Goal: Information Seeking & Learning: Learn about a topic

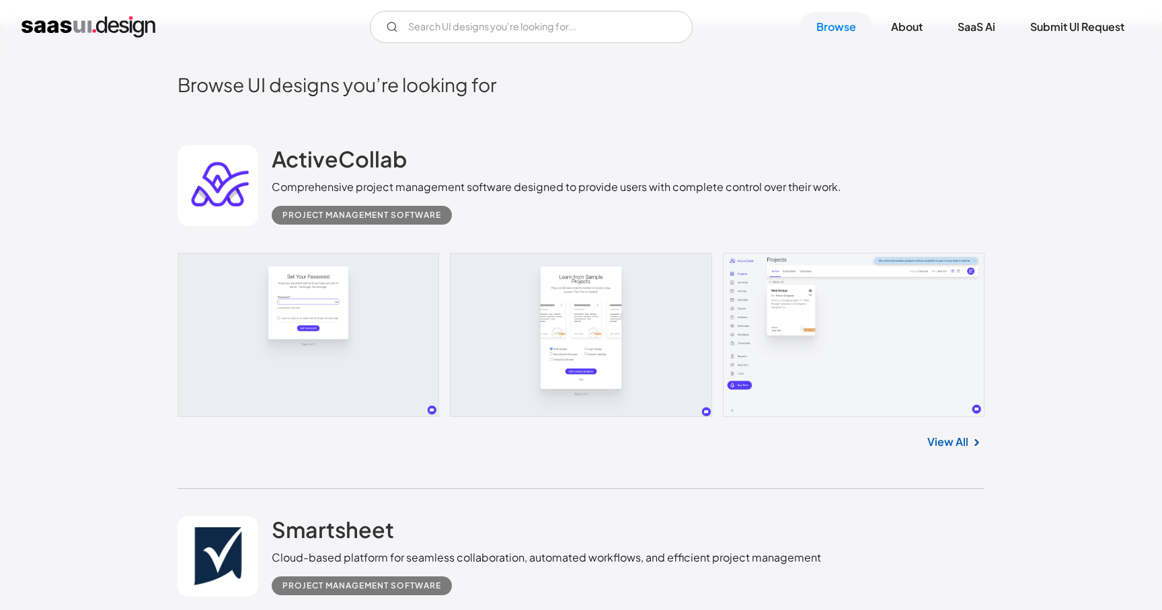
scroll to position [344, 0]
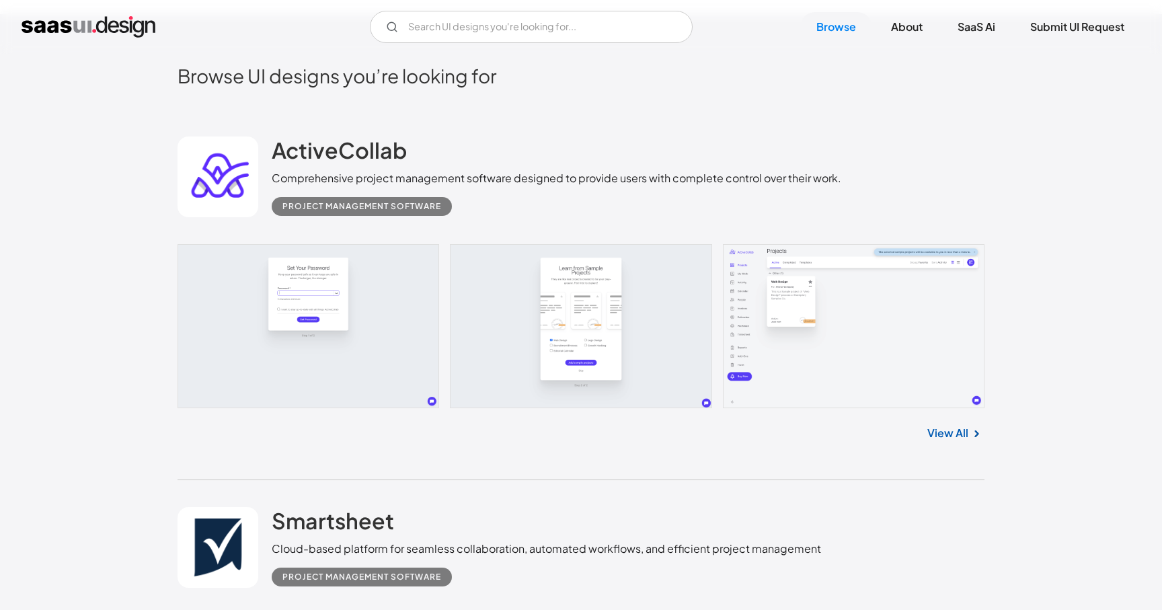
click at [307, 315] on link at bounding box center [581, 326] width 807 height 164
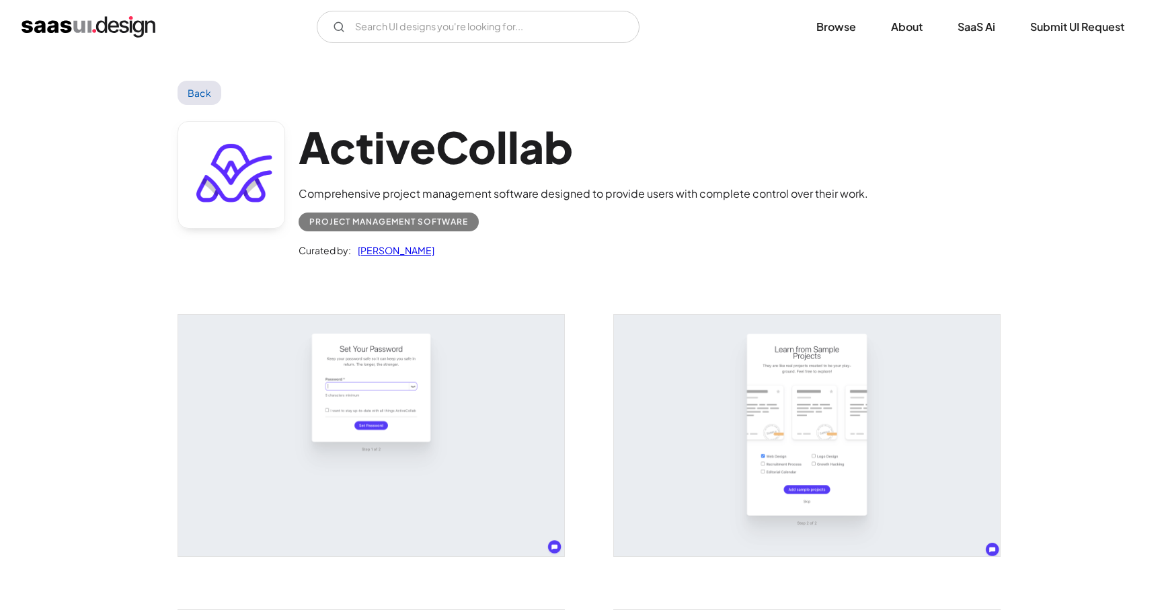
click at [422, 446] on img "open lightbox" at bounding box center [371, 435] width 386 height 241
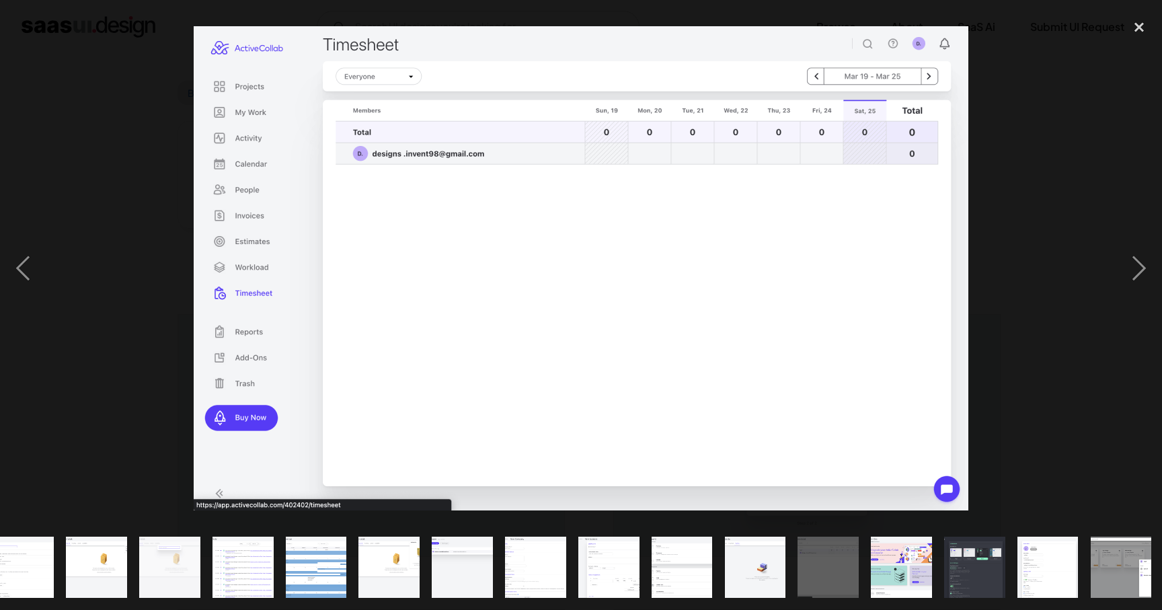
scroll to position [0, 313]
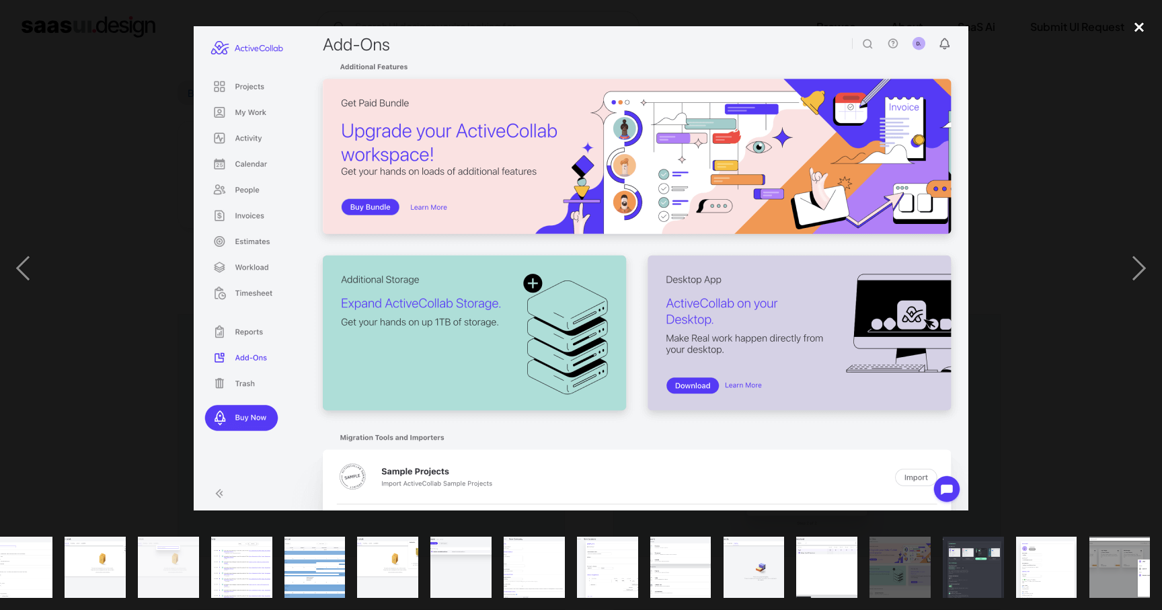
click at [1146, 29] on div "close lightbox" at bounding box center [1139, 27] width 46 height 30
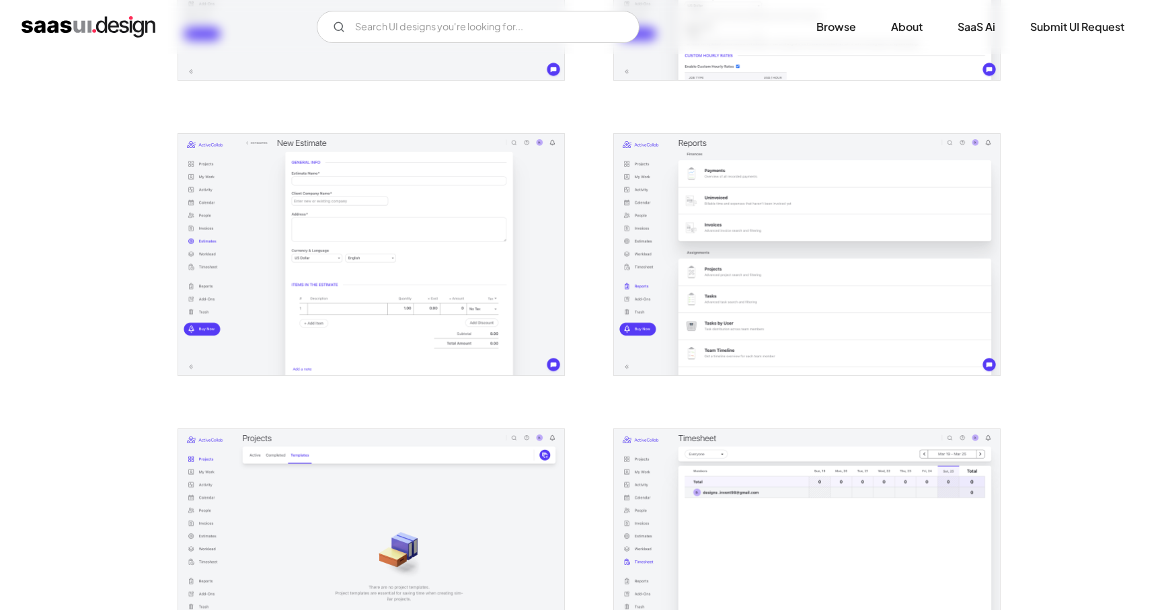
scroll to position [2421, 0]
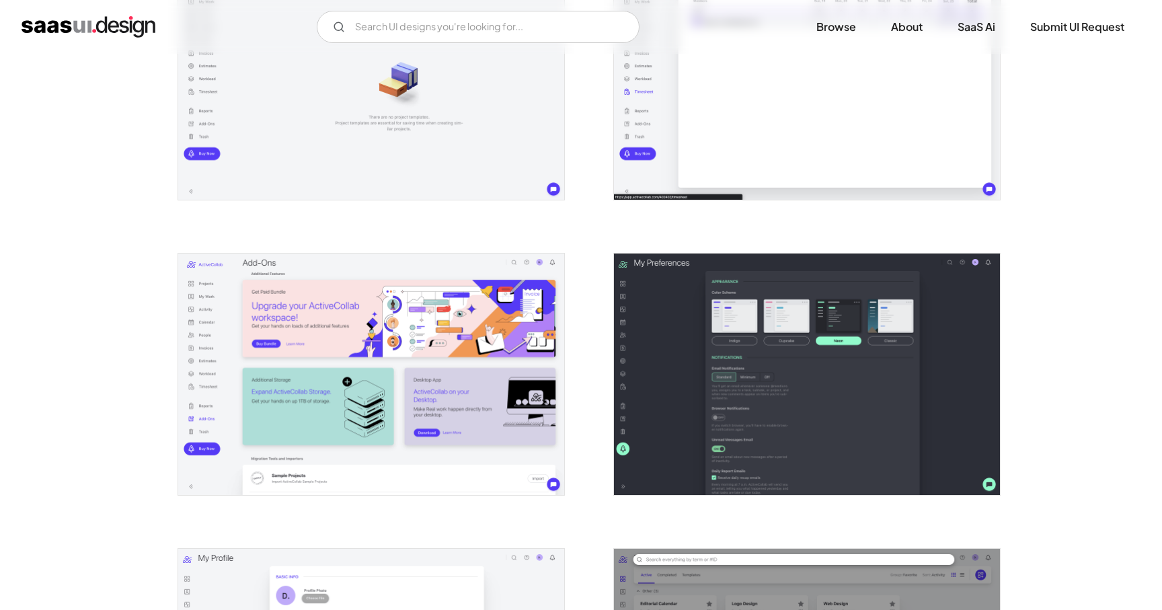
click at [465, 402] on img "open lightbox" at bounding box center [371, 374] width 386 height 241
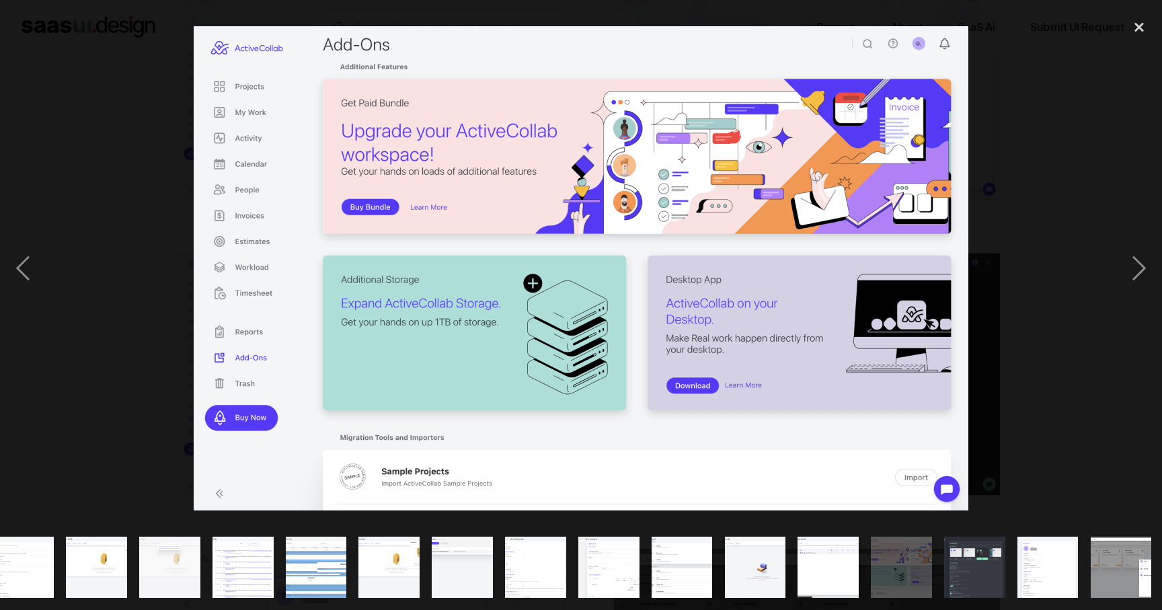
scroll to position [0, 313]
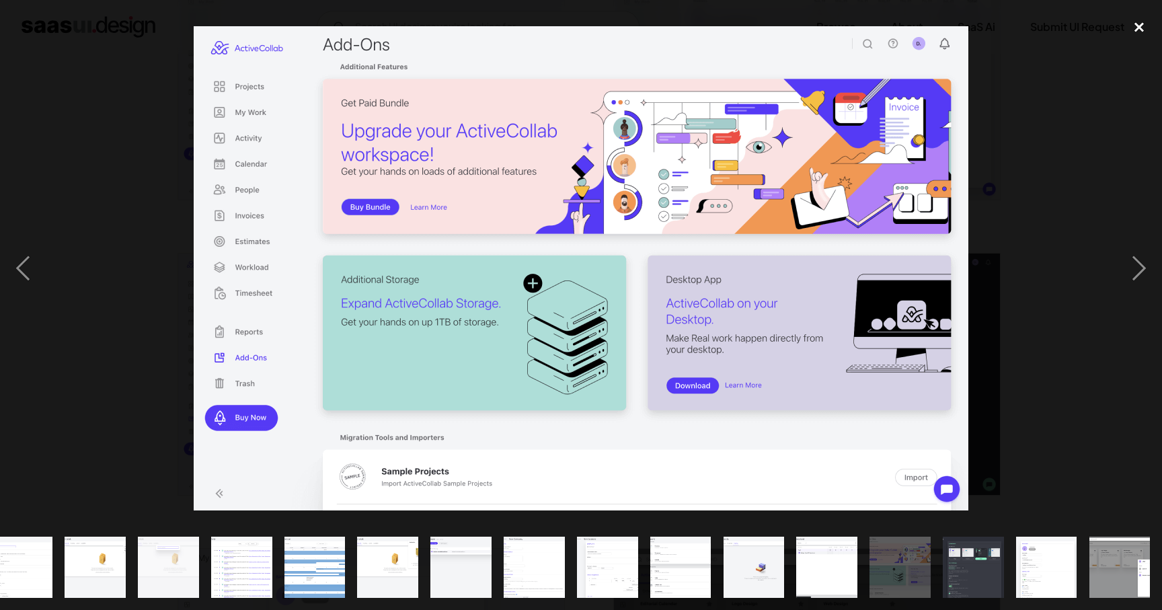
click at [1136, 25] on div "close lightbox" at bounding box center [1139, 27] width 46 height 30
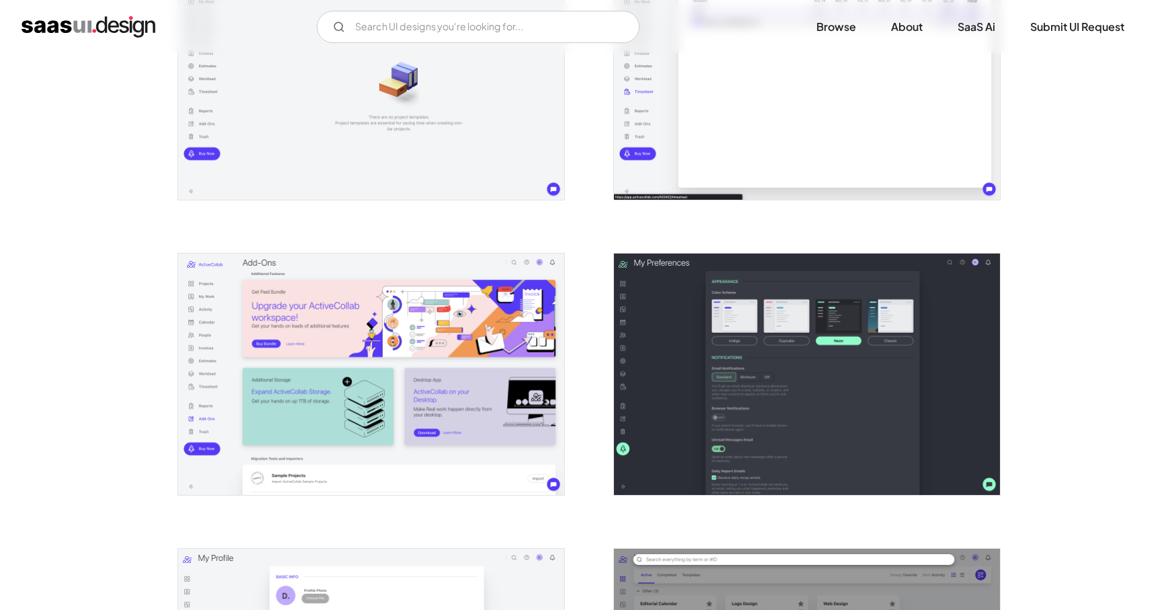
scroll to position [0, 0]
click at [88, 20] on img "home" at bounding box center [89, 27] width 134 height 22
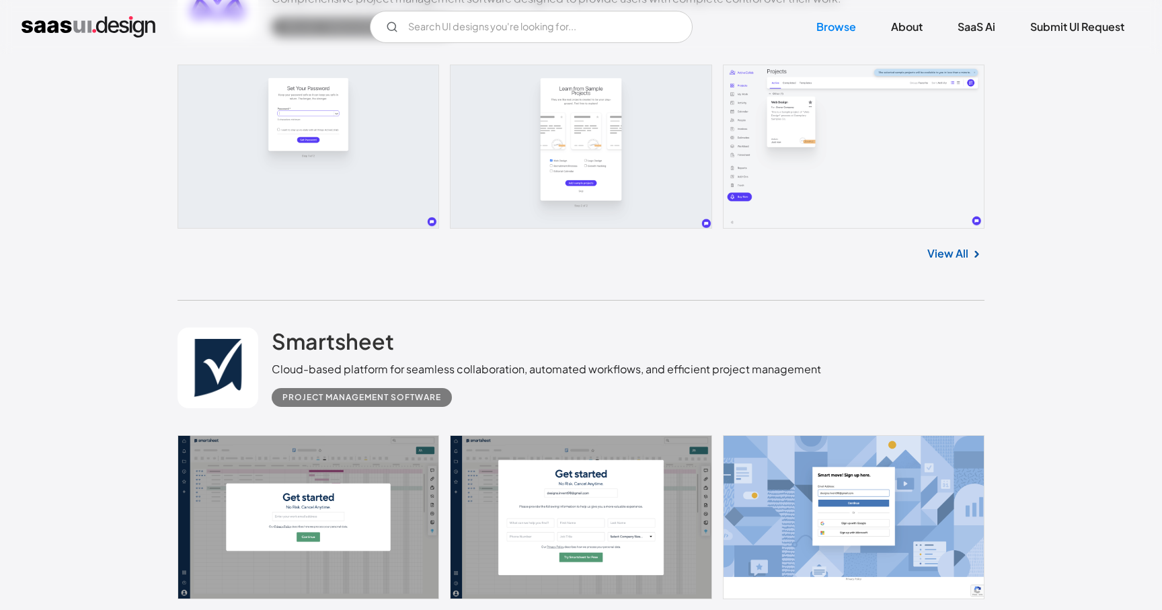
scroll to position [702, 0]
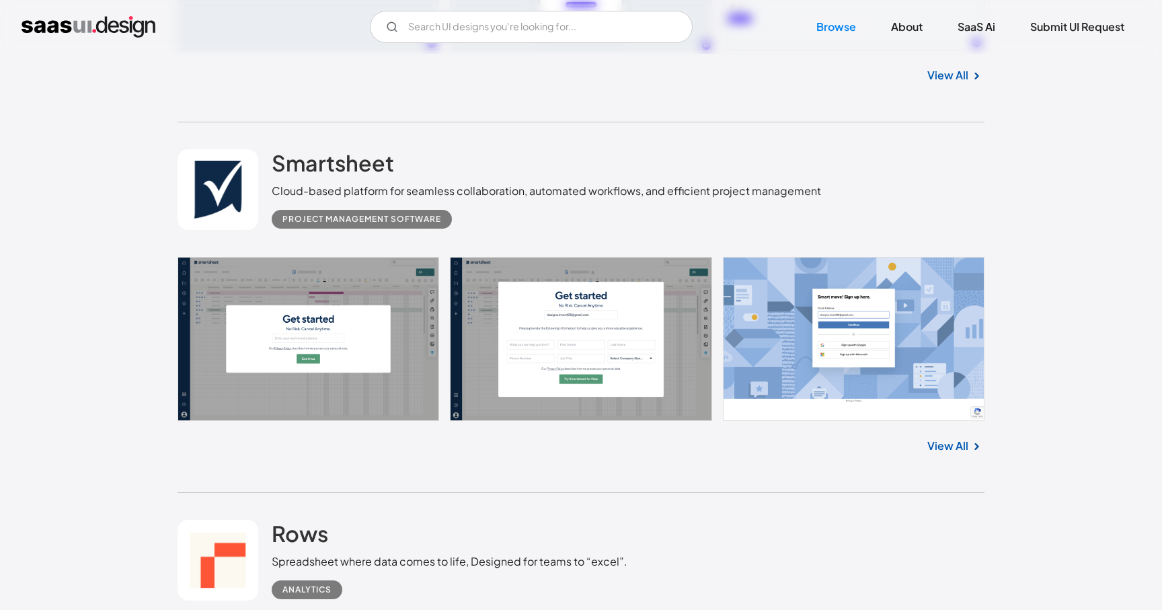
click at [323, 355] on link at bounding box center [581, 339] width 807 height 164
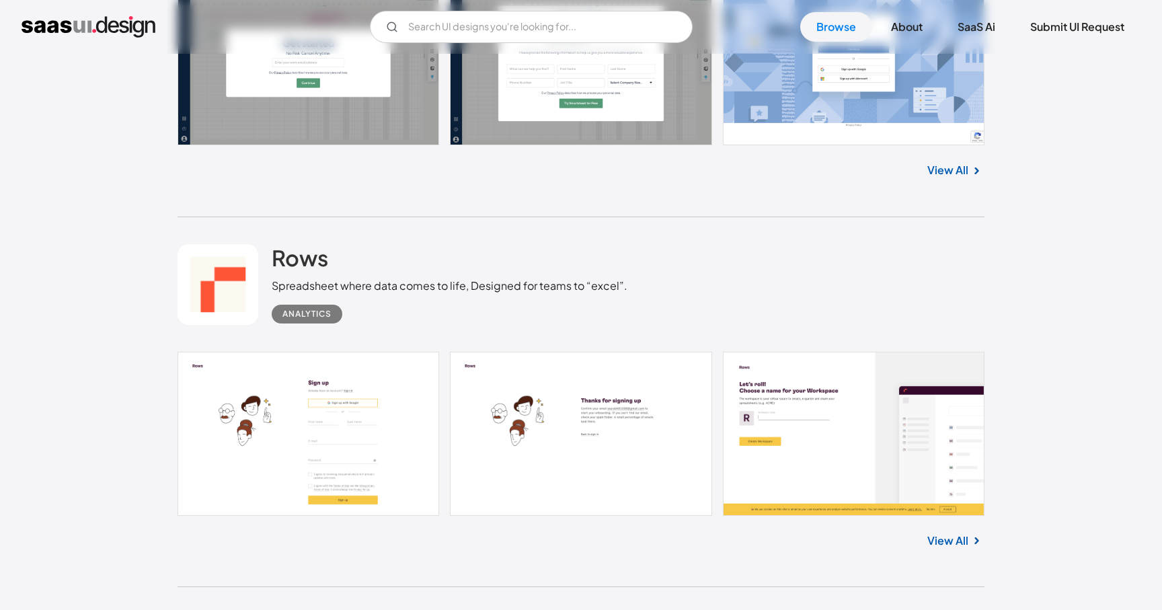
scroll to position [1104, 0]
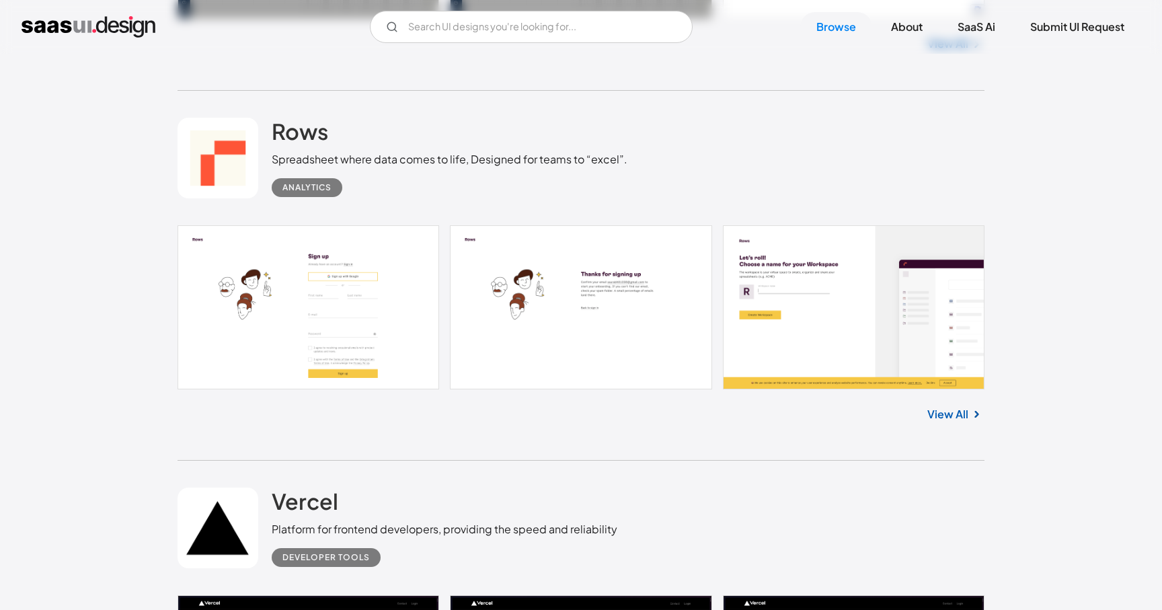
click at [312, 329] on link at bounding box center [581, 307] width 807 height 164
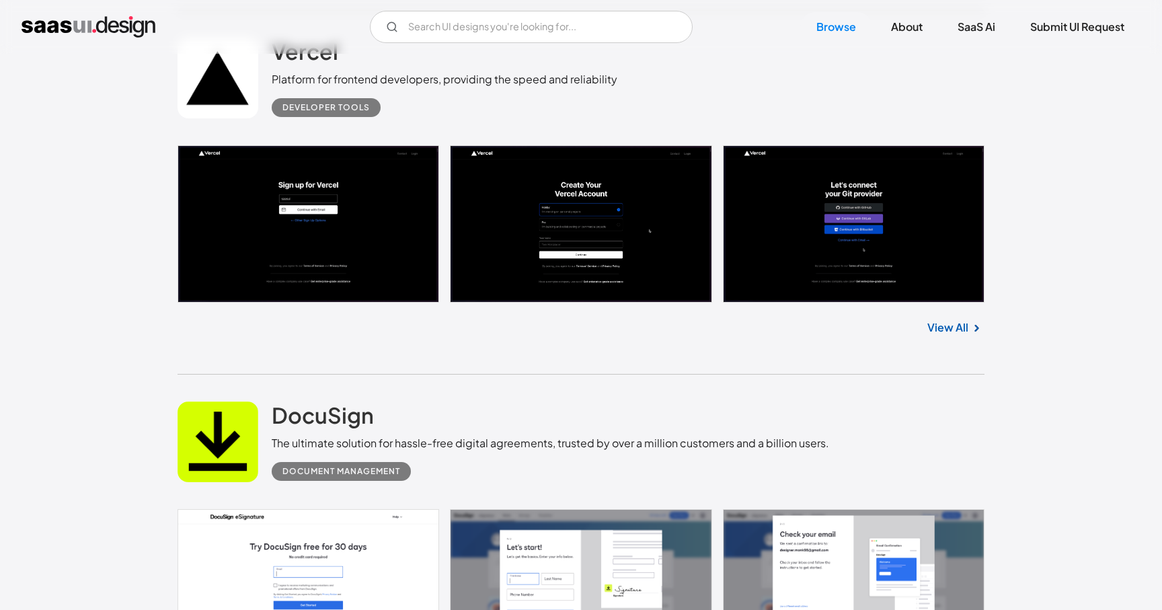
scroll to position [1568, 0]
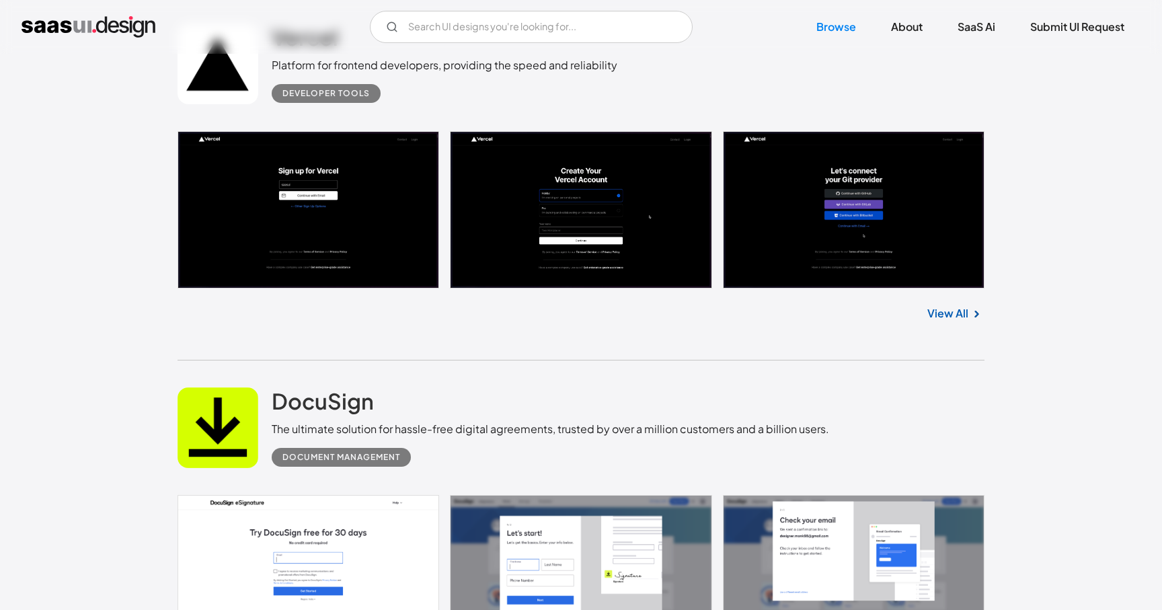
click at [368, 233] on link at bounding box center [581, 209] width 807 height 157
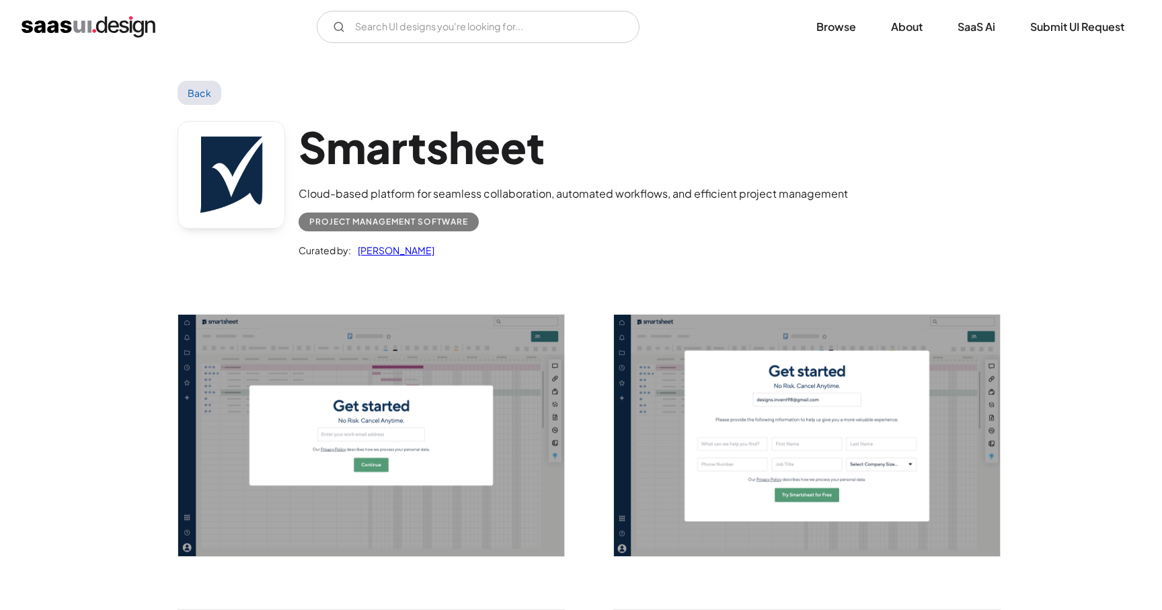
click at [397, 436] on img "open lightbox" at bounding box center [371, 435] width 386 height 241
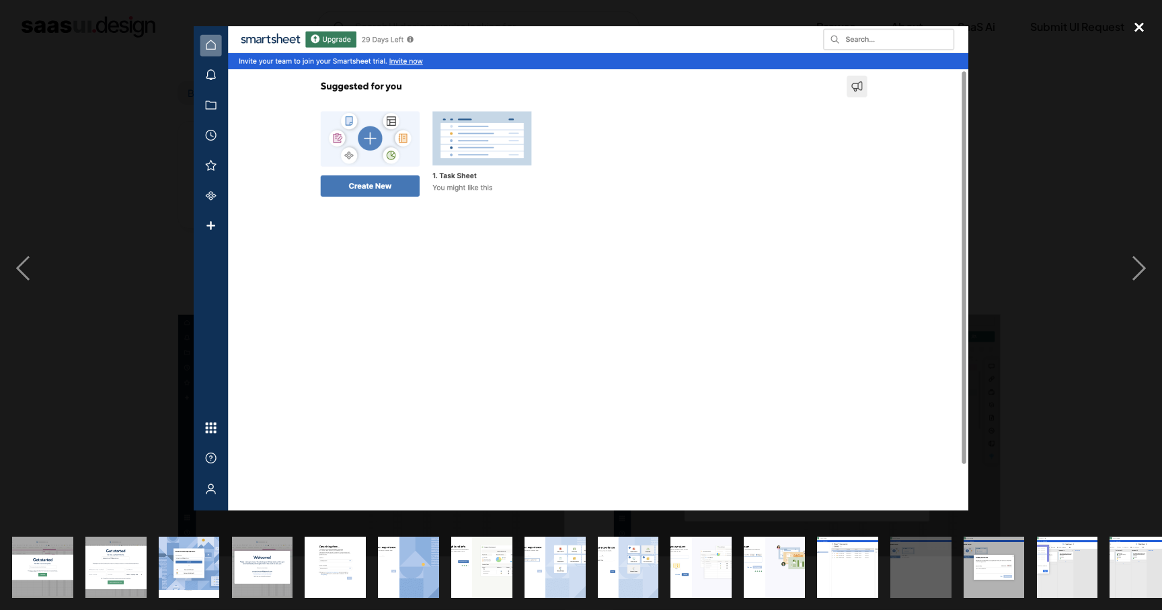
click at [1129, 32] on div "close lightbox" at bounding box center [1139, 27] width 46 height 30
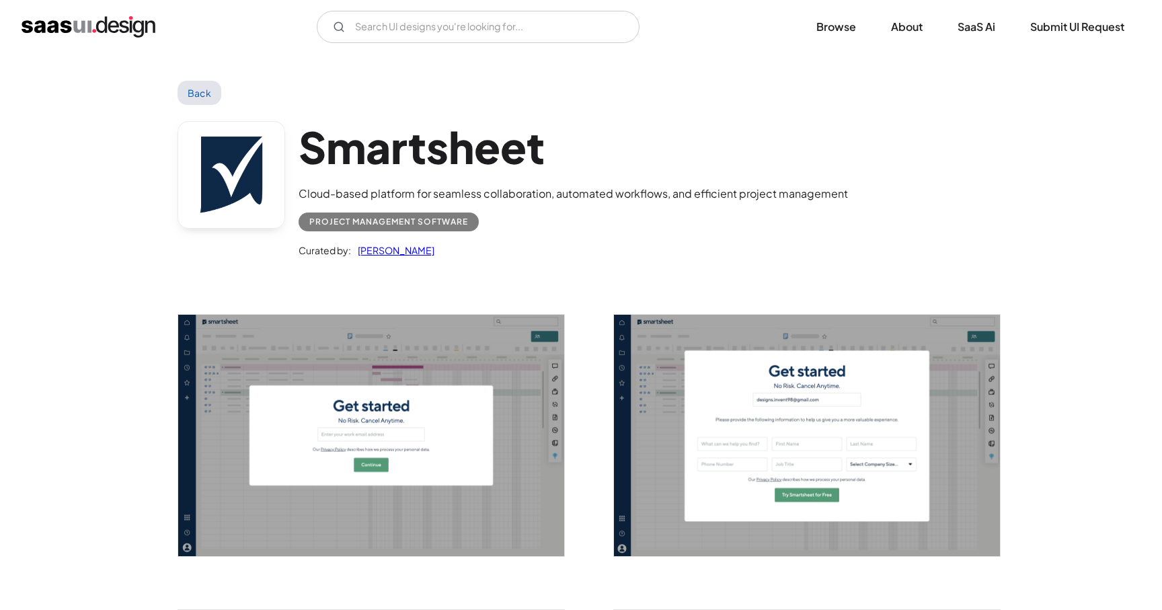
click at [197, 84] on link "Back" at bounding box center [200, 93] width 44 height 24
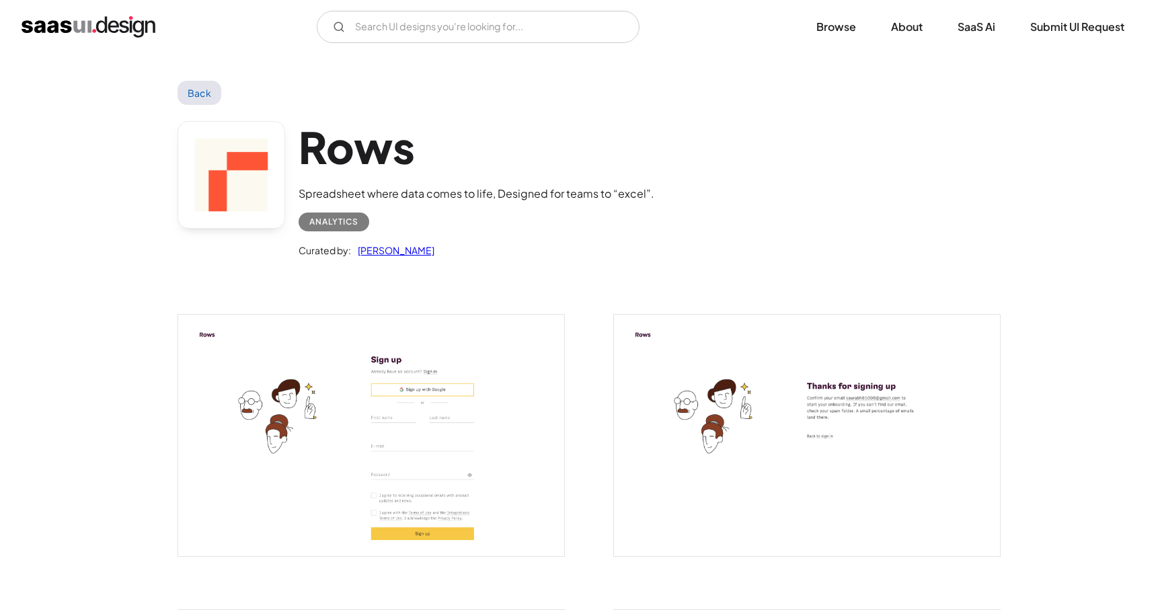
click at [317, 409] on img "open lightbox" at bounding box center [371, 435] width 386 height 241
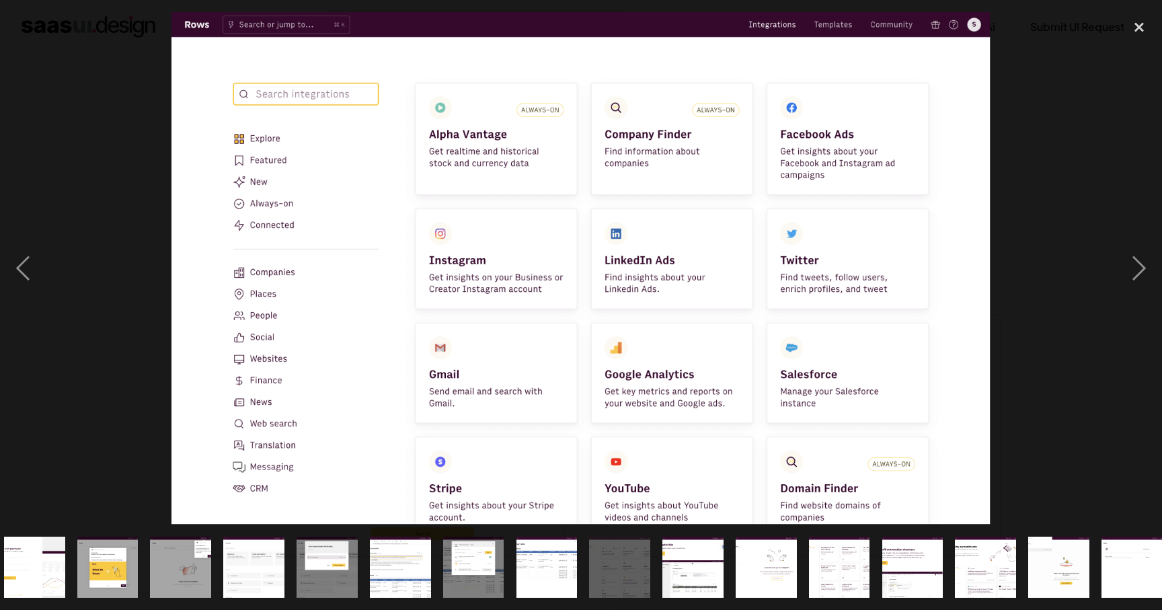
scroll to position [0, 533]
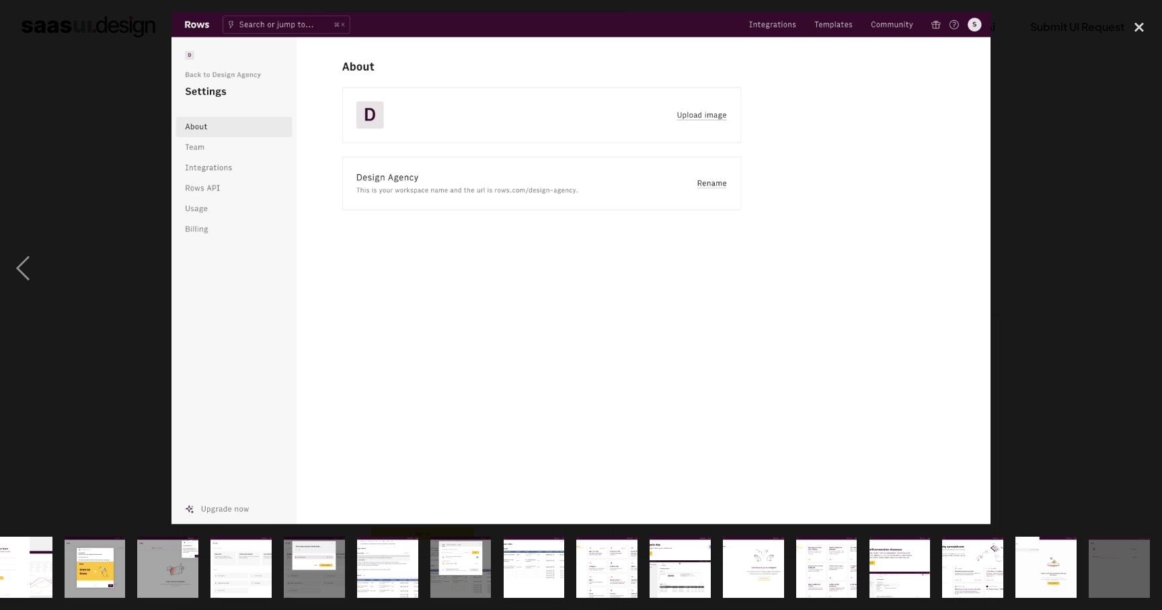
click at [1133, 46] on div "next image" at bounding box center [1139, 268] width 46 height 512
click at [1138, 32] on div "close lightbox" at bounding box center [1139, 27] width 46 height 30
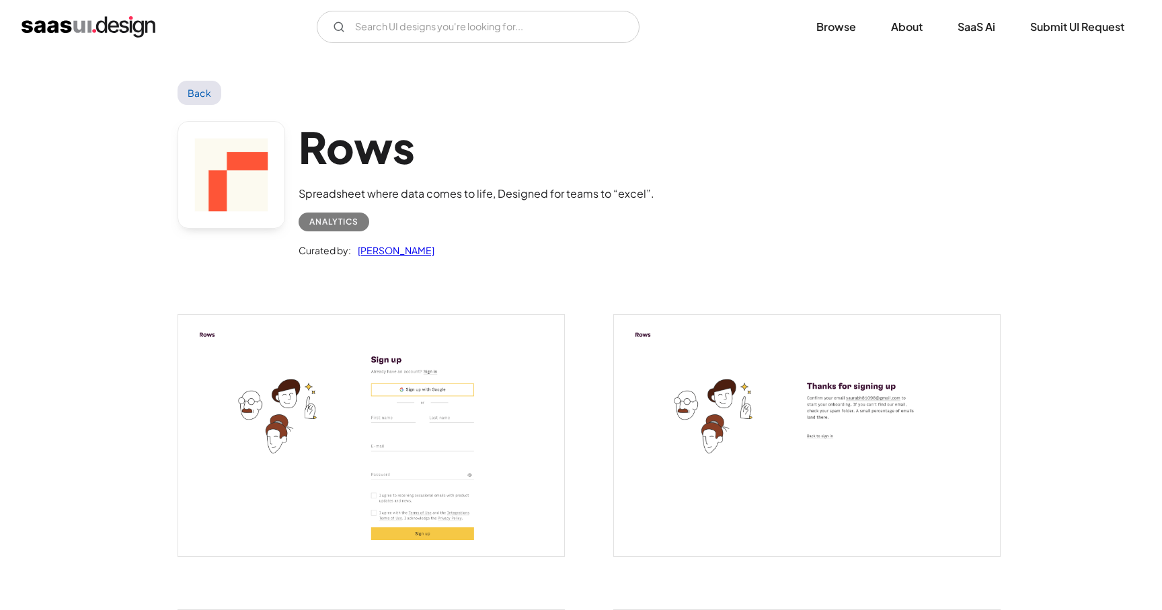
scroll to position [0, 0]
click at [201, 87] on link "Back" at bounding box center [200, 93] width 44 height 24
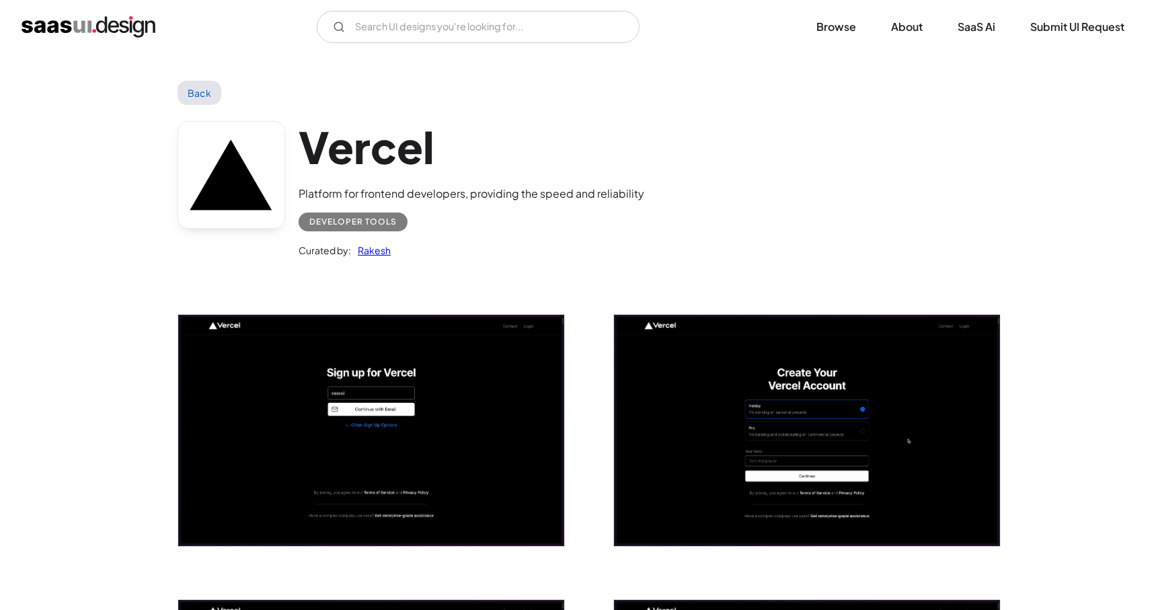
click at [328, 408] on img "open lightbox" at bounding box center [371, 430] width 386 height 231
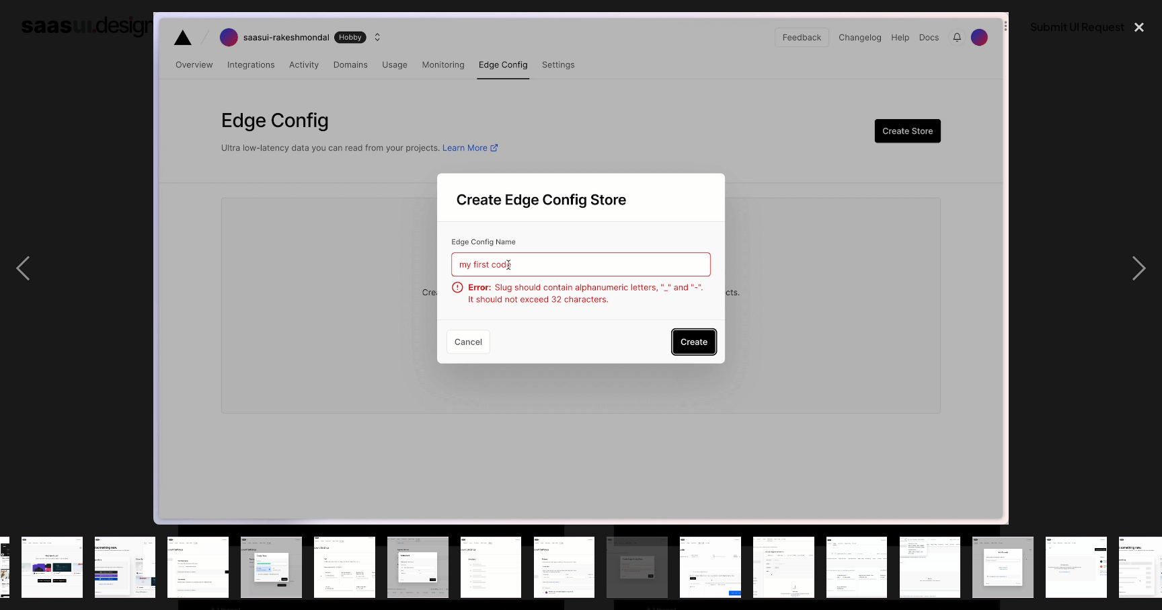
scroll to position [0, 533]
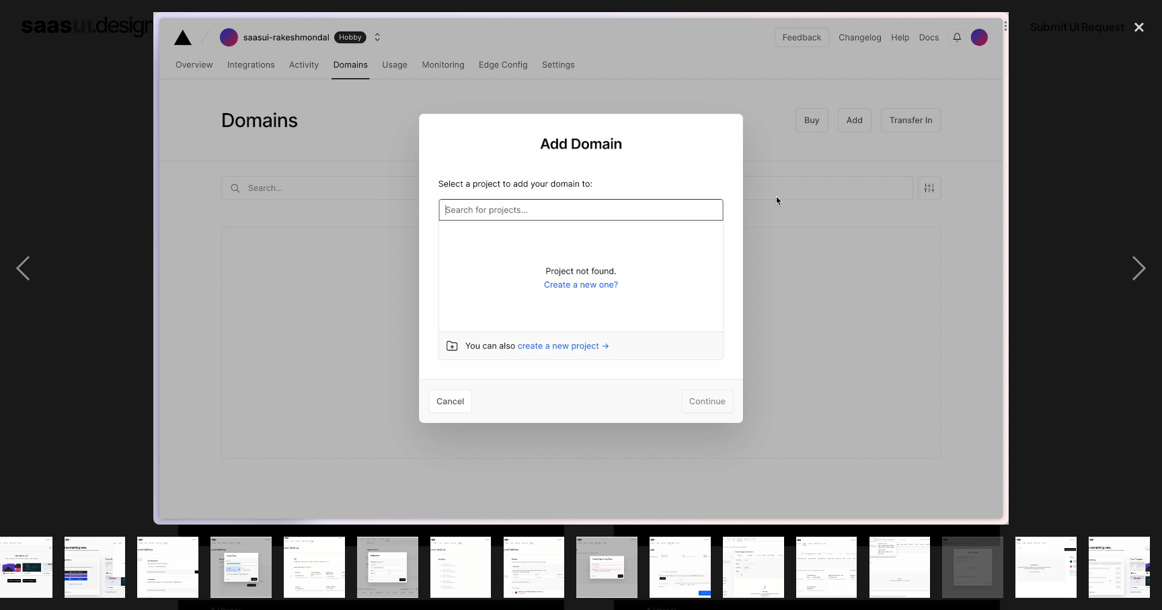
click at [183, 574] on img "show item 10 of 23" at bounding box center [168, 567] width 102 height 61
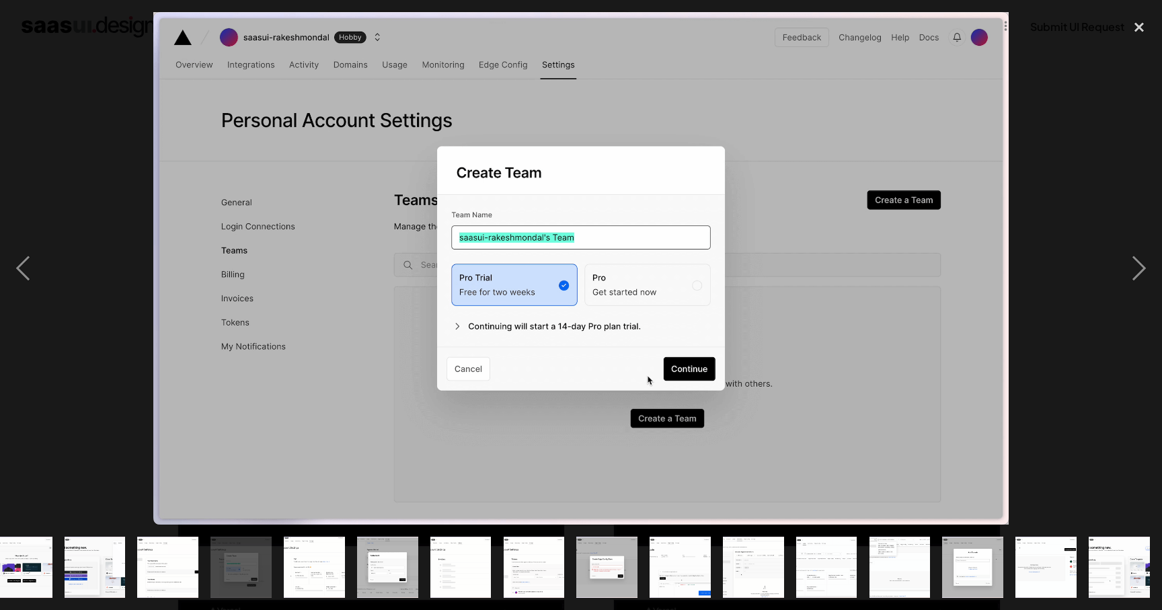
scroll to position [0, 506]
